Goal: Information Seeking & Learning: Learn about a topic

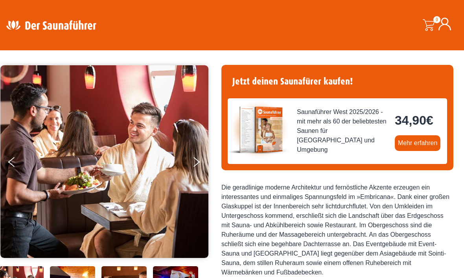
scroll to position [50, 0]
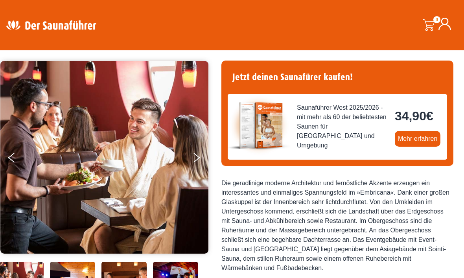
click at [10, 159] on button "Previous" at bounding box center [18, 159] width 20 height 20
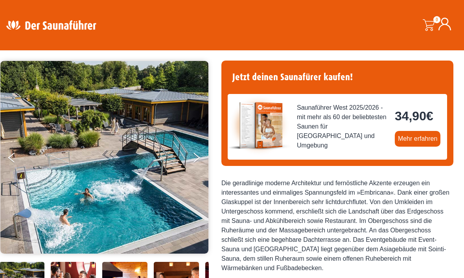
click at [11, 160] on button "Previous" at bounding box center [18, 159] width 20 height 20
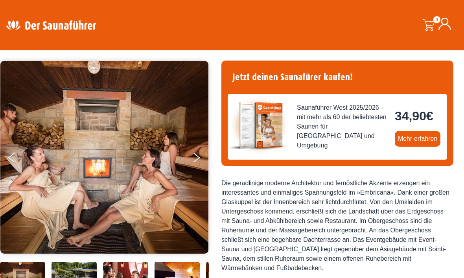
click at [13, 157] on button "Previous" at bounding box center [18, 159] width 20 height 20
click at [11, 159] on button "Previous" at bounding box center [18, 159] width 20 height 20
click at [22, 151] on button "Previous" at bounding box center [18, 159] width 20 height 20
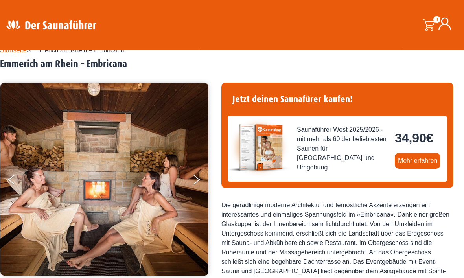
scroll to position [29, 0]
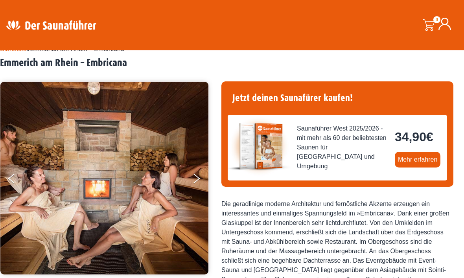
click at [15, 180] on button "Previous" at bounding box center [18, 180] width 20 height 20
click at [17, 178] on button "Previous" at bounding box center [18, 180] width 20 height 20
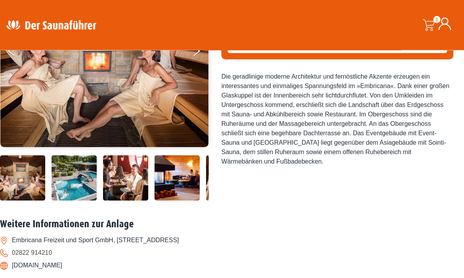
scroll to position [160, 0]
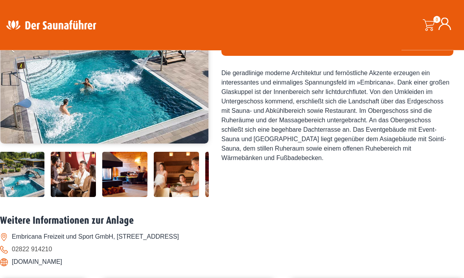
click at [130, 197] on img at bounding box center [124, 174] width 45 height 45
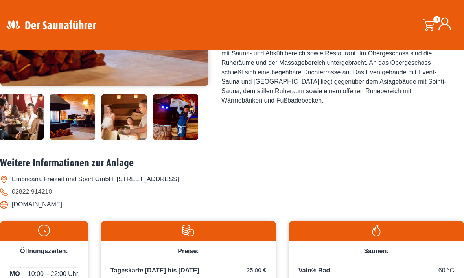
scroll to position [213, 0]
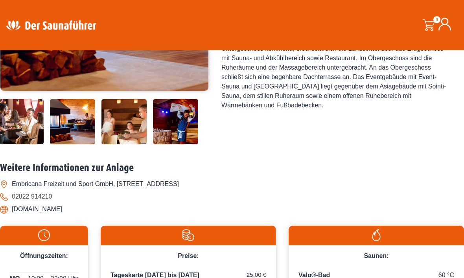
click at [184, 144] on img at bounding box center [175, 121] width 45 height 45
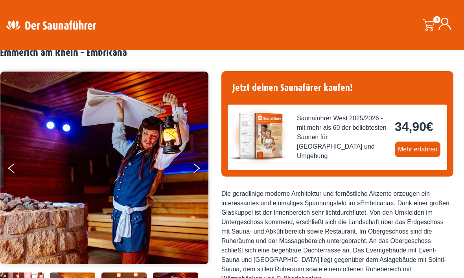
scroll to position [40, 0]
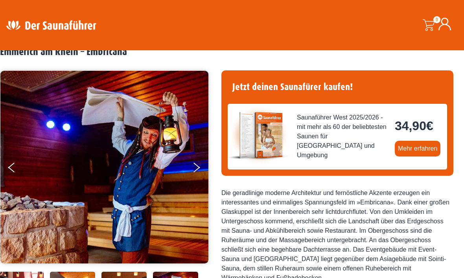
click at [199, 171] on button "Next" at bounding box center [202, 169] width 20 height 20
click at [195, 171] on button "Next" at bounding box center [202, 169] width 20 height 20
click at [195, 167] on button "Next" at bounding box center [202, 169] width 20 height 20
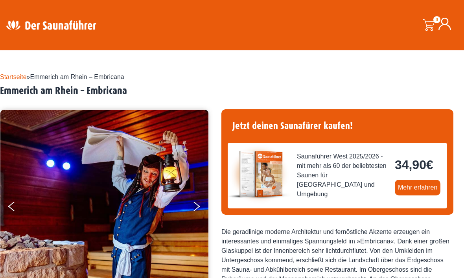
scroll to position [0, 0]
